Goal: Find specific page/section: Find specific page/section

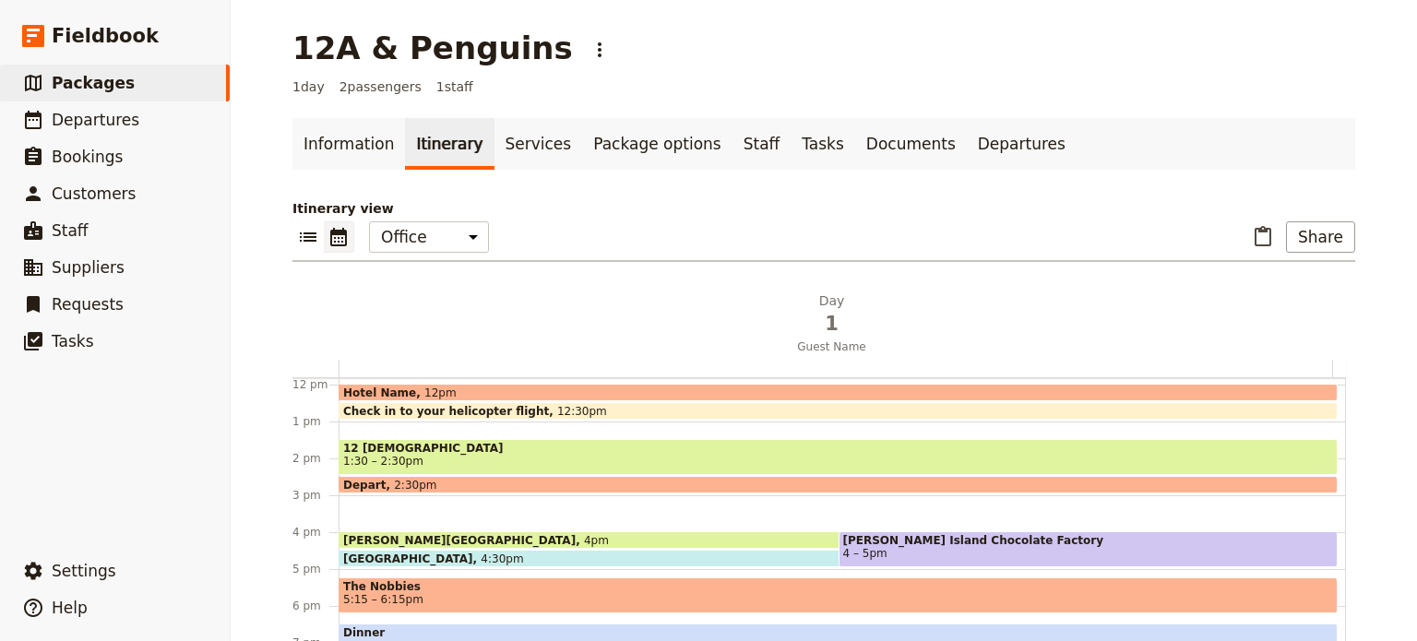
scroll to position [437, 0]
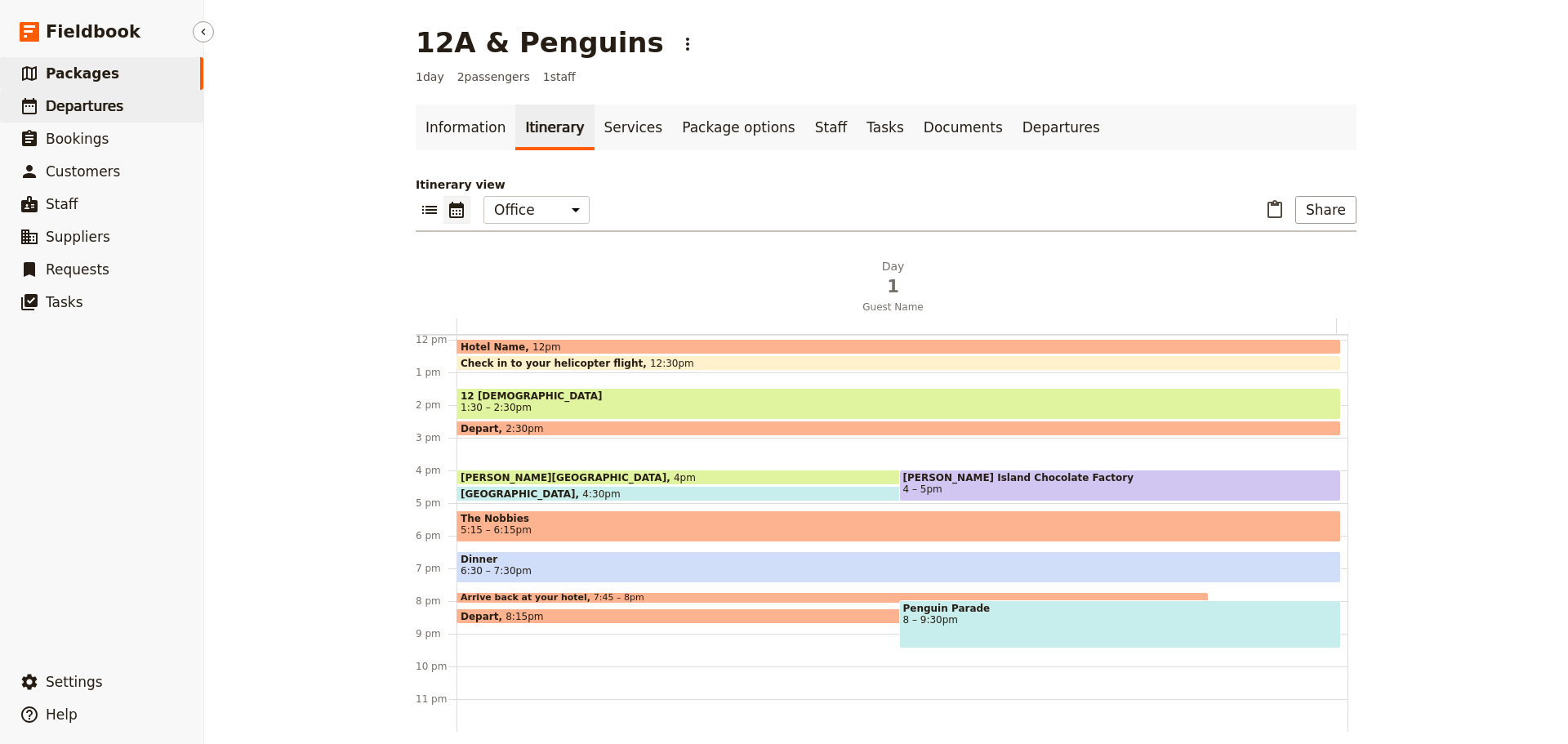
click at [104, 109] on span "Departures" at bounding box center [85, 106] width 78 height 16
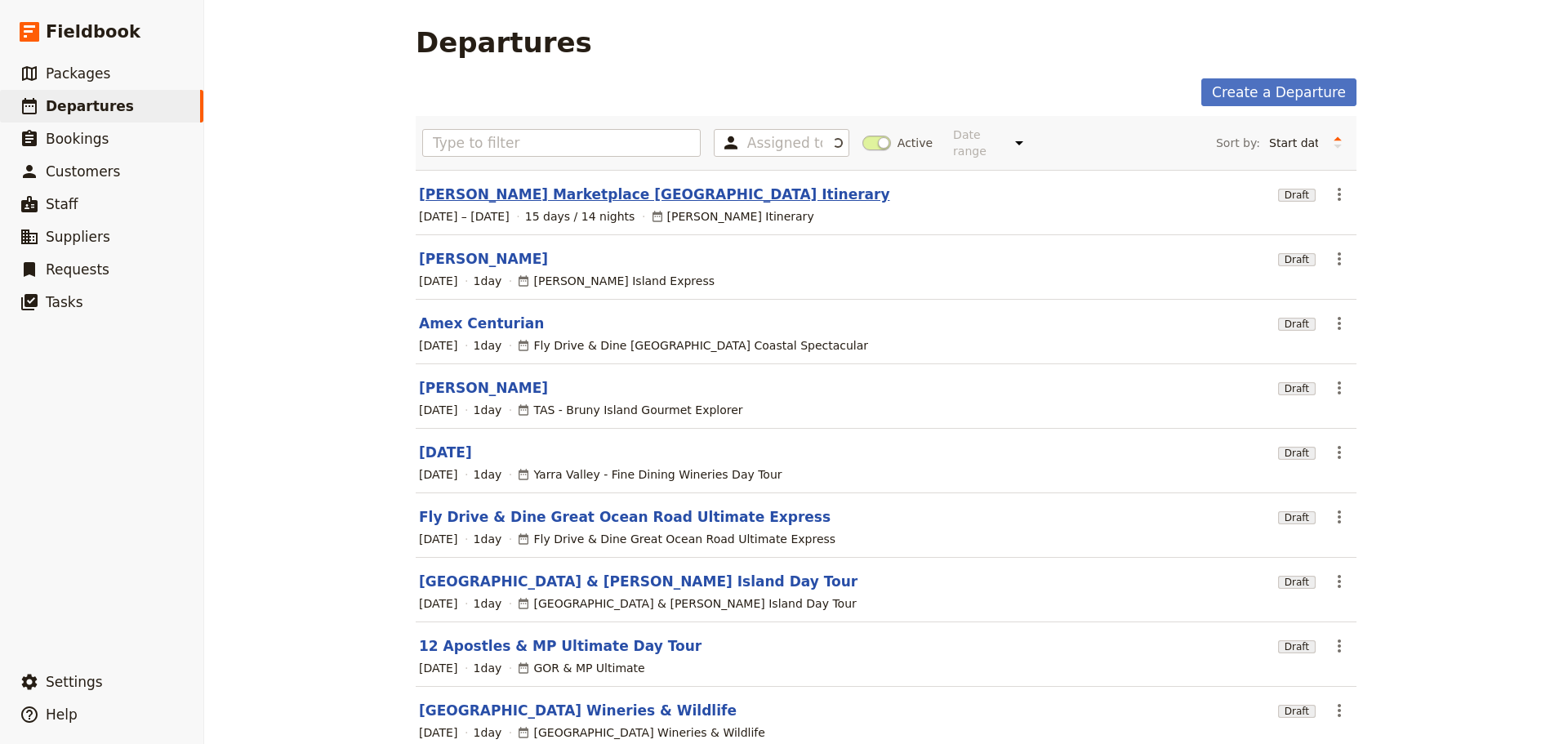
click at [510, 184] on link "[PERSON_NAME] Marketplace [GEOGRAPHIC_DATA] Itinerary" at bounding box center [654, 194] width 471 height 19
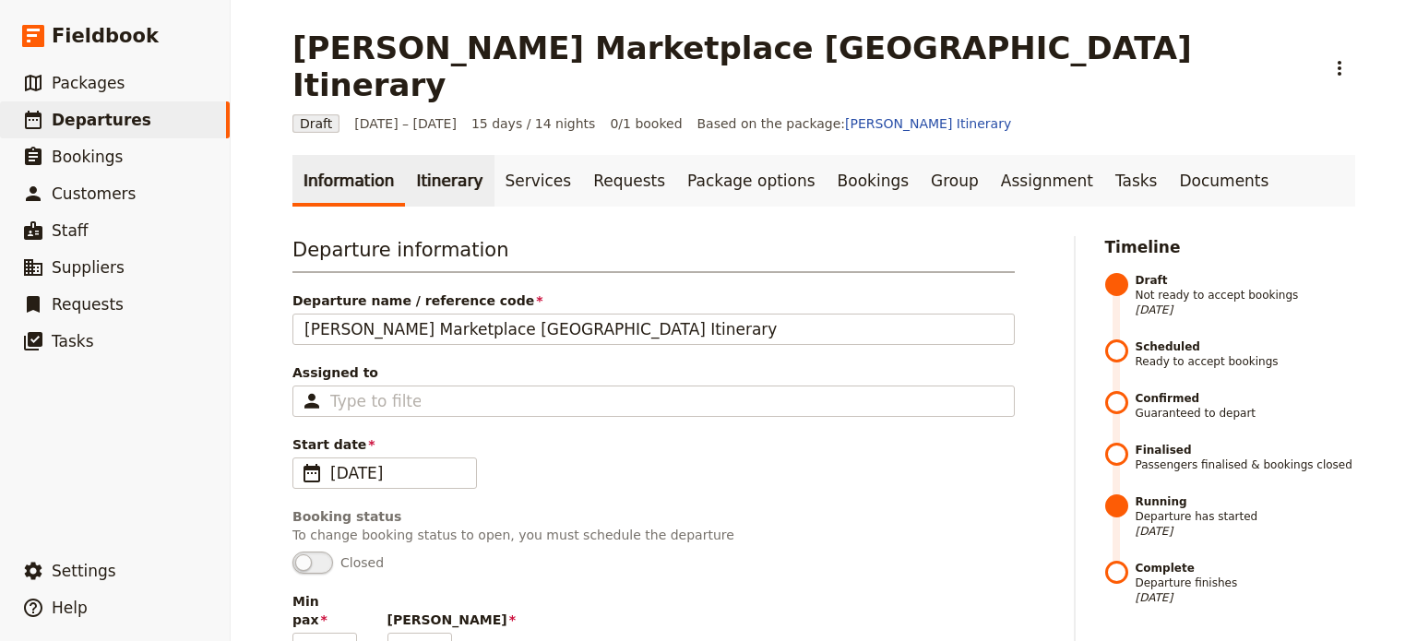
click at [406, 155] on link "Itinerary" at bounding box center [449, 181] width 89 height 52
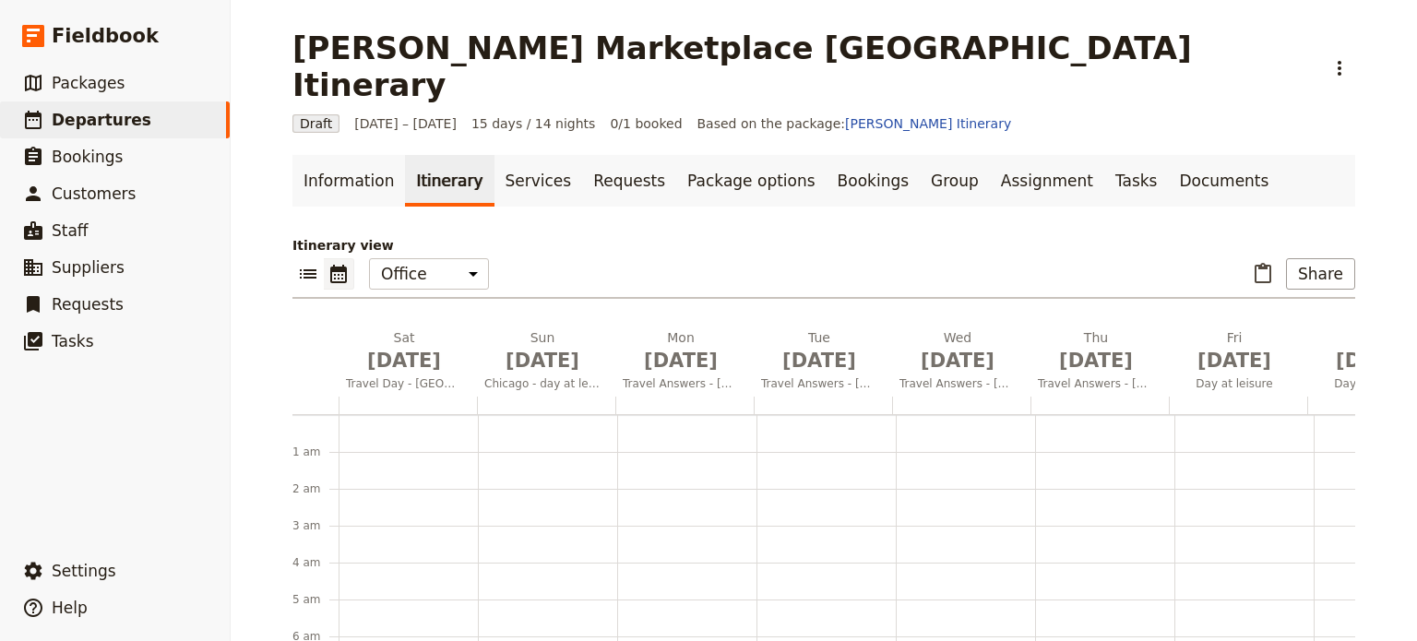
scroll to position [240, 0]
click at [305, 269] on icon "List view" at bounding box center [308, 273] width 17 height 9
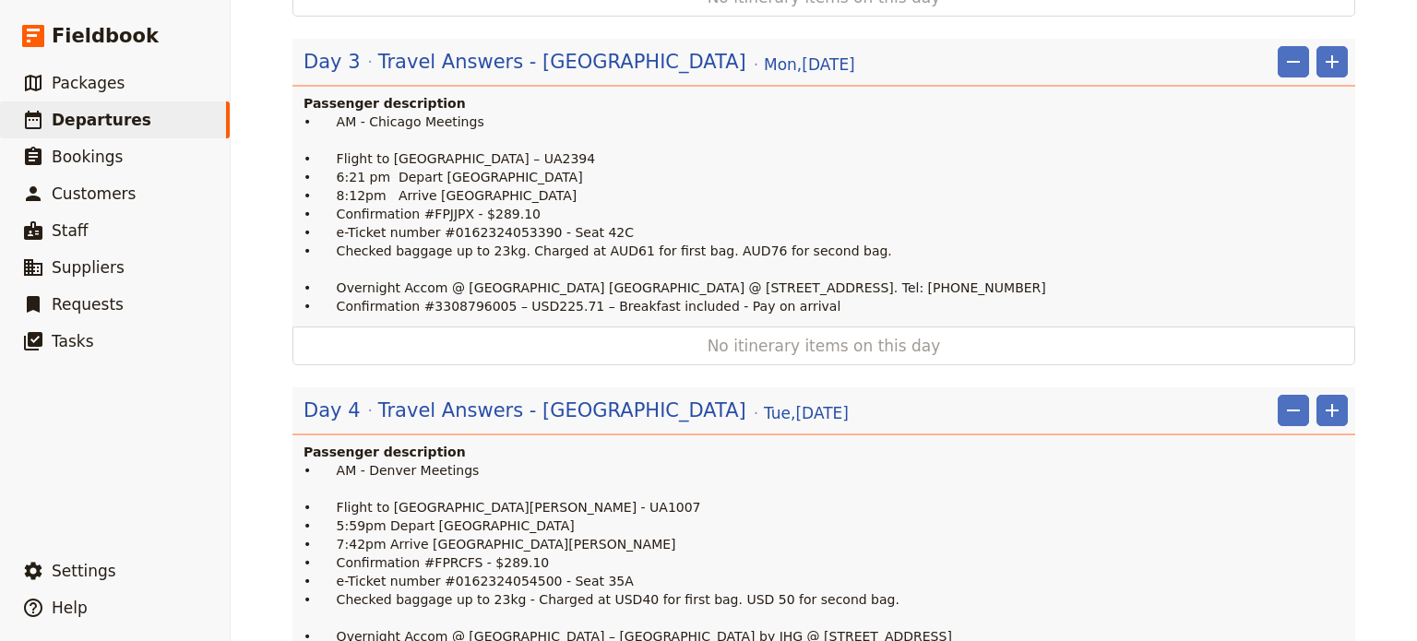
scroll to position [830, 0]
